Goal: Task Accomplishment & Management: Use online tool/utility

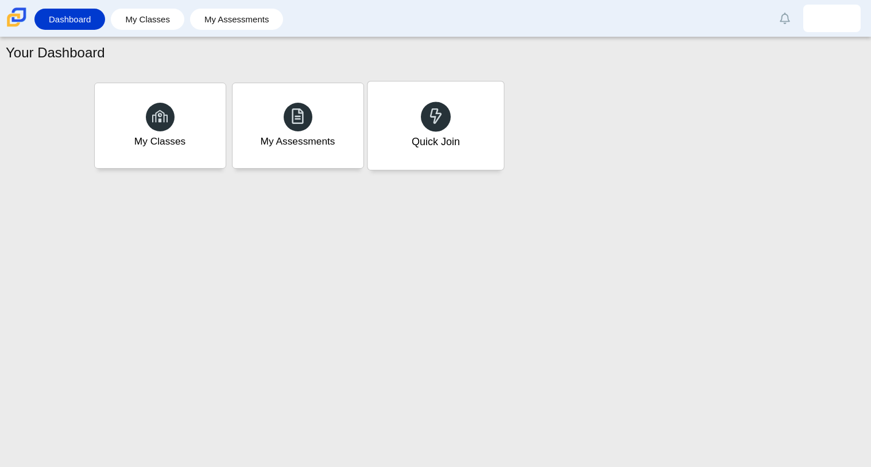
click at [425, 141] on div "Quick Join" at bounding box center [435, 141] width 48 height 15
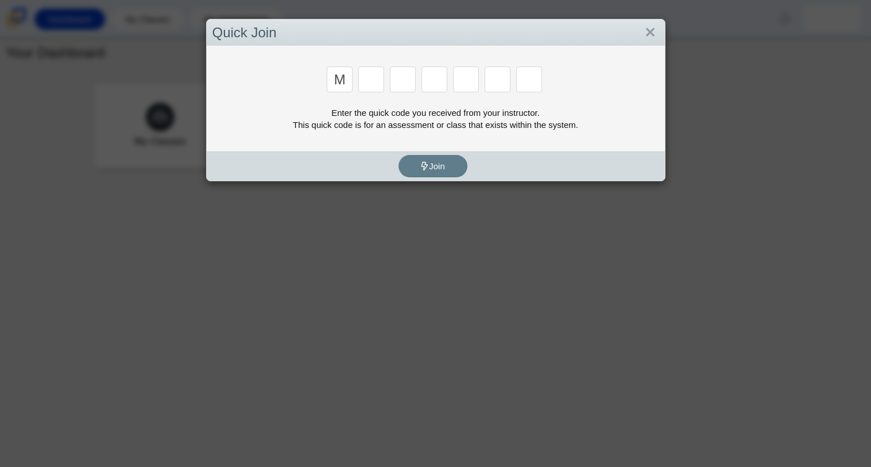
type input "m"
type input "y"
type input "e"
type input "3"
type input "e"
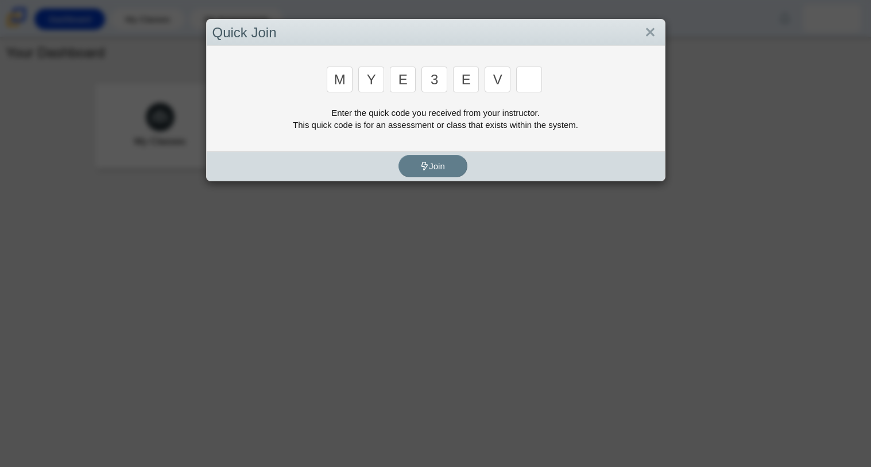
type input "v"
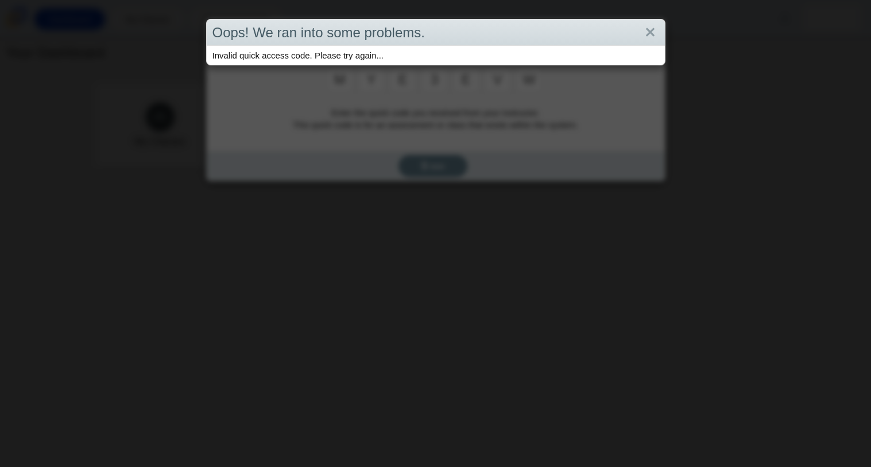
type input "w"
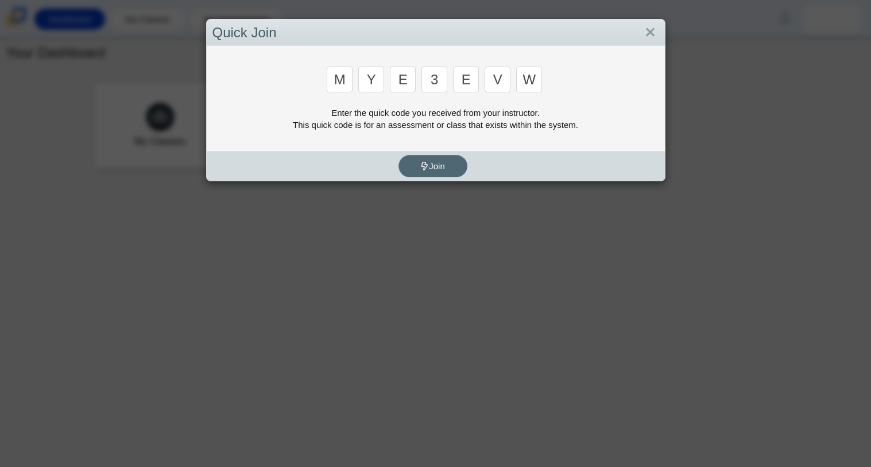
click at [408, 157] on button "Join" at bounding box center [432, 166] width 69 height 22
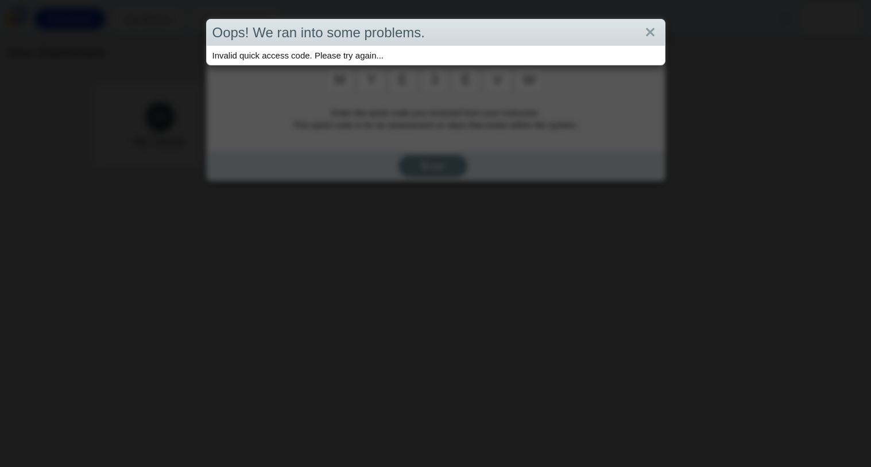
click at [410, 149] on div "Oops! We ran into some problems. Invalid quick access code. Please try again..." at bounding box center [435, 233] width 871 height 467
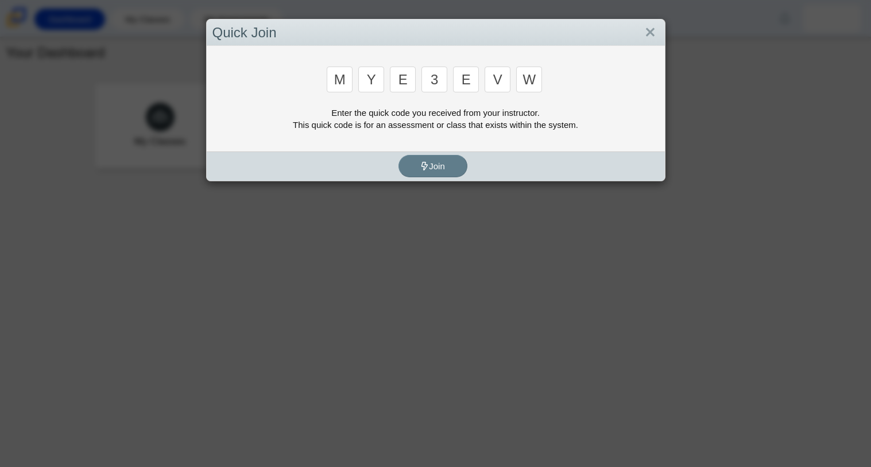
click at [534, 87] on input "w" at bounding box center [529, 80] width 26 height 26
type input "m"
type input "7"
type input "e"
type input "3"
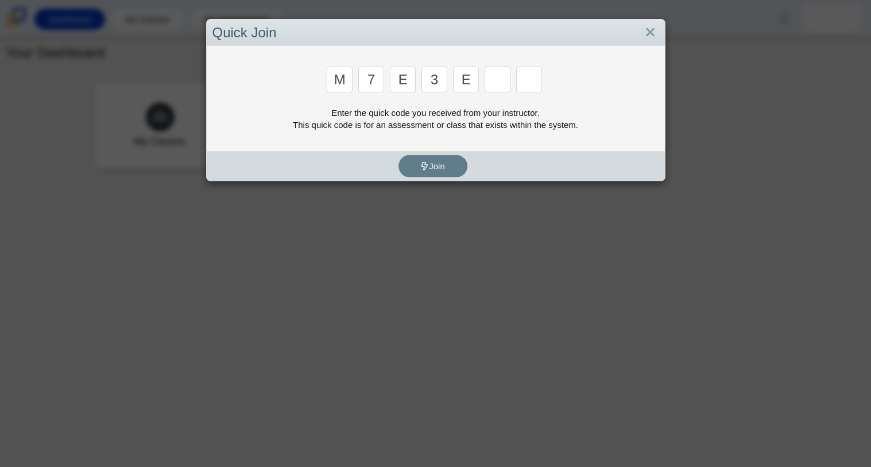
type input "e"
type input "v"
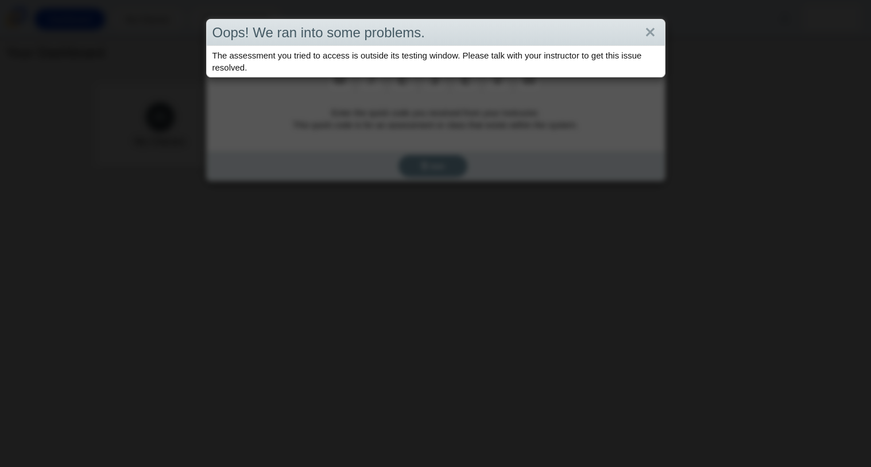
type input "w"
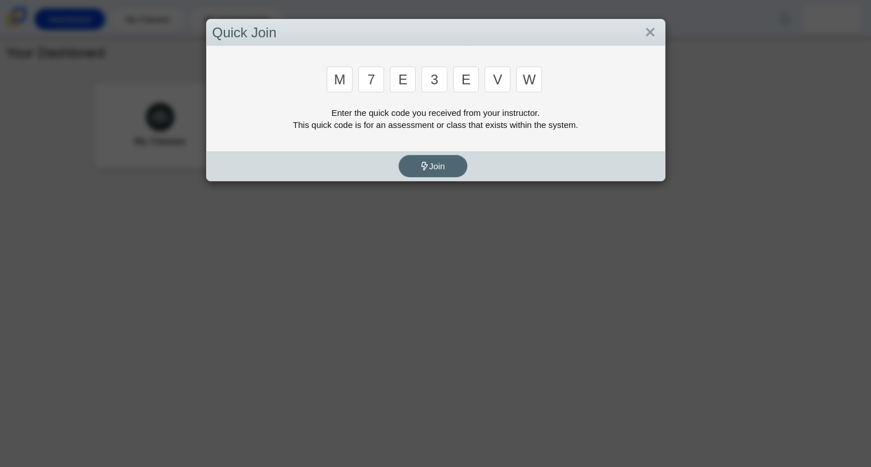
click at [438, 168] on span "Join" at bounding box center [432, 166] width 25 height 10
